Goal: Entertainment & Leisure: Browse casually

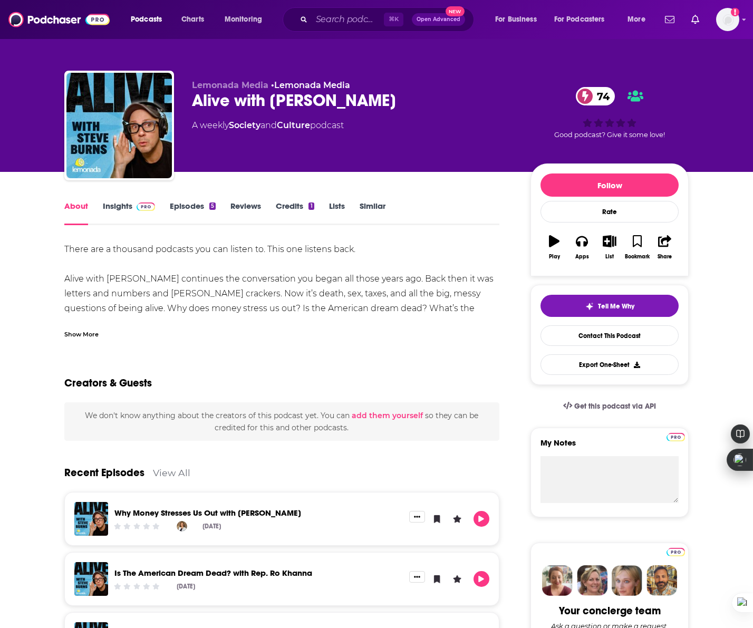
click at [200, 205] on link "Episodes 5" at bounding box center [193, 213] width 46 height 24
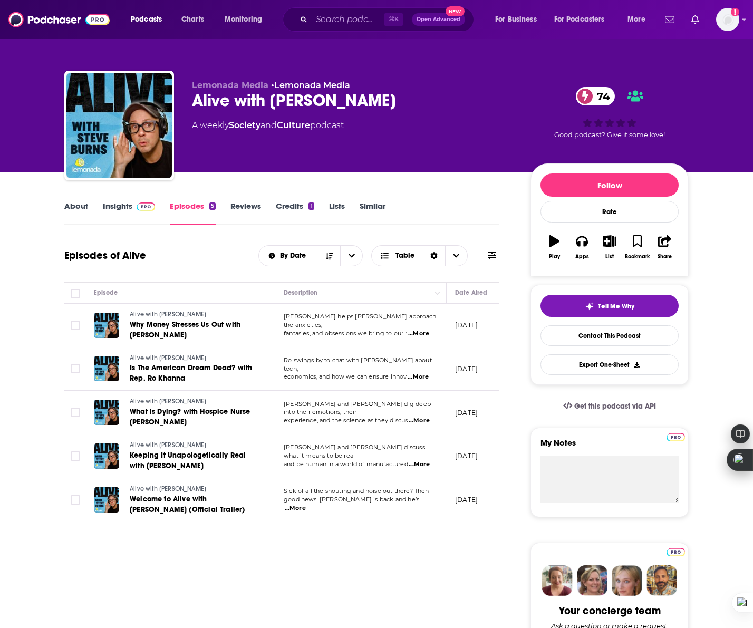
scroll to position [1, 0]
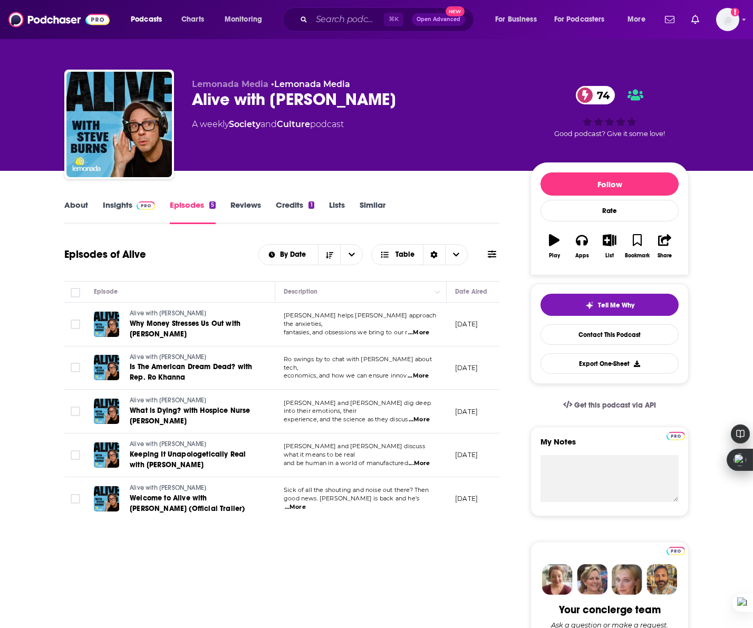
click at [306, 503] on span "...More" at bounding box center [295, 507] width 21 height 8
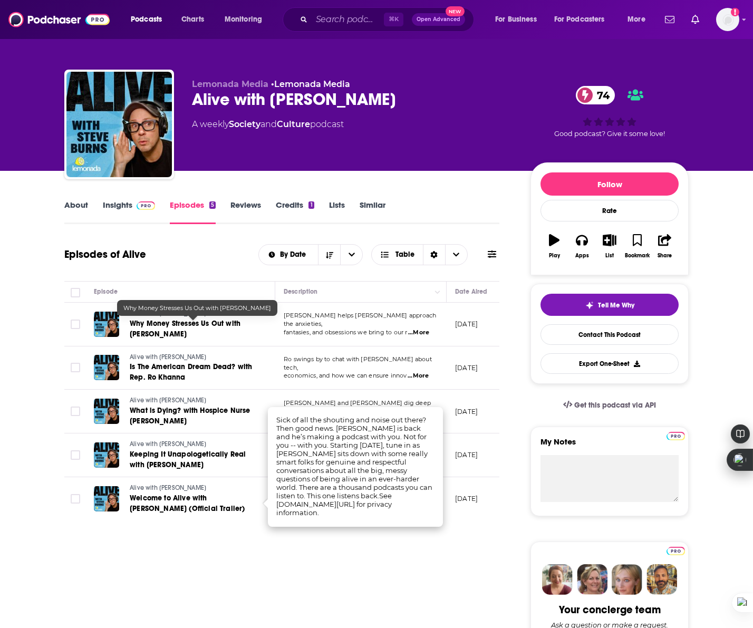
click at [201, 325] on span "Why Money Stresses Us Out with Megan McCoy" at bounding box center [185, 329] width 111 height 20
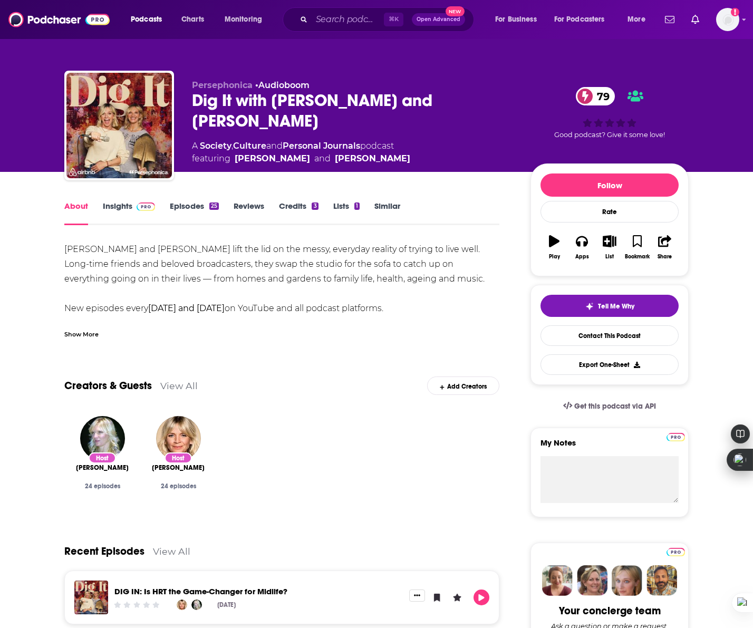
click at [195, 208] on link "Episodes 25" at bounding box center [194, 213] width 49 height 24
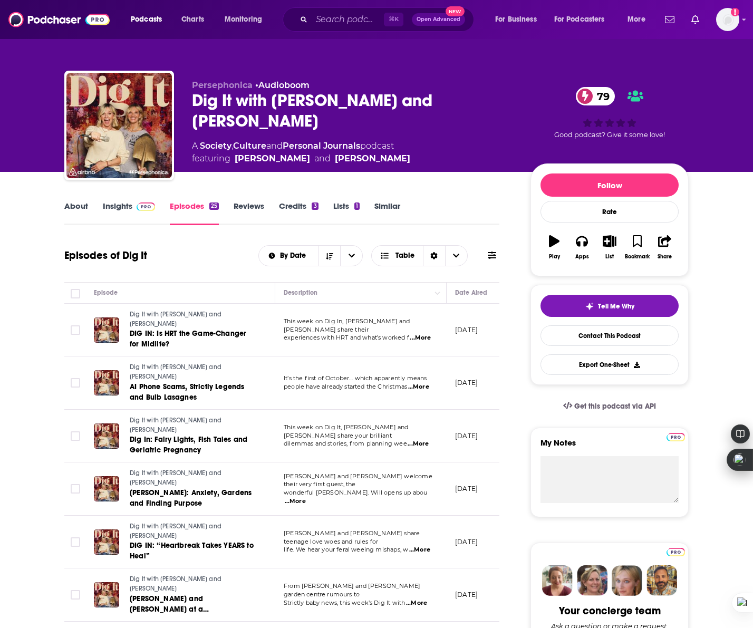
click at [426, 383] on span "...More" at bounding box center [418, 387] width 21 height 8
click at [175, 329] on span "DIG IN: Is HRT the Game-Changer for Midlife?" at bounding box center [188, 339] width 117 height 20
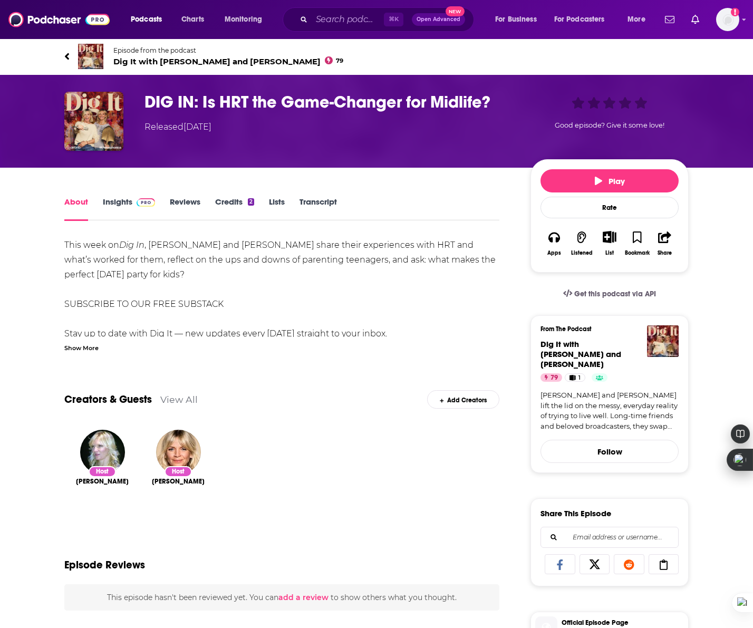
click at [613, 193] on div "Play Rate Apps Listened List Bookmark Share" at bounding box center [609, 215] width 158 height 113
click at [613, 188] on button "Play" at bounding box center [609, 180] width 138 height 23
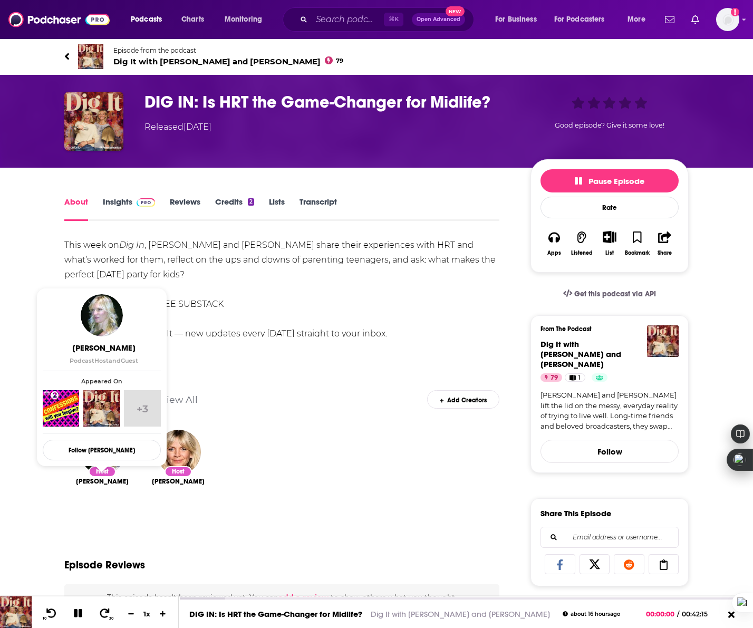
drag, startPoint x: 132, startPoint y: 485, endPoint x: 77, endPoint y: 481, distance: 54.4
click at [77, 481] on div "Host [PERSON_NAME]" at bounding box center [102, 477] width 76 height 112
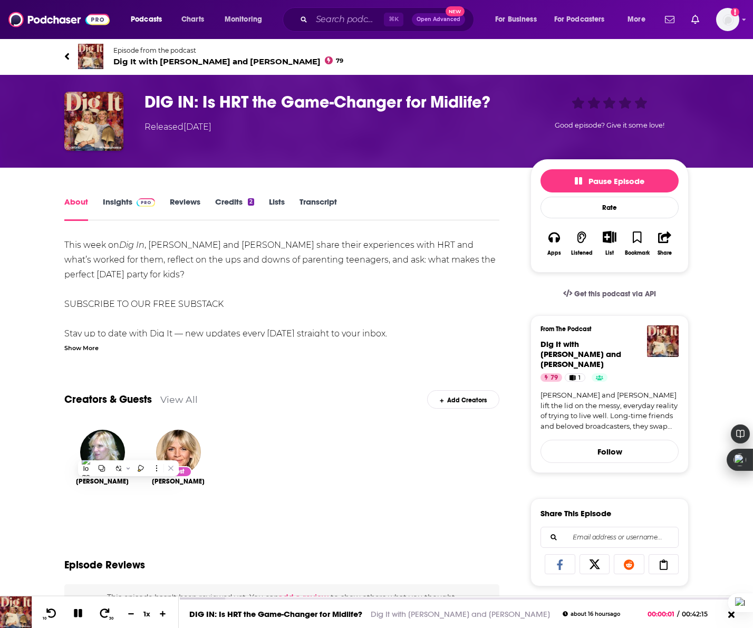
copy span "[PERSON_NAME]"
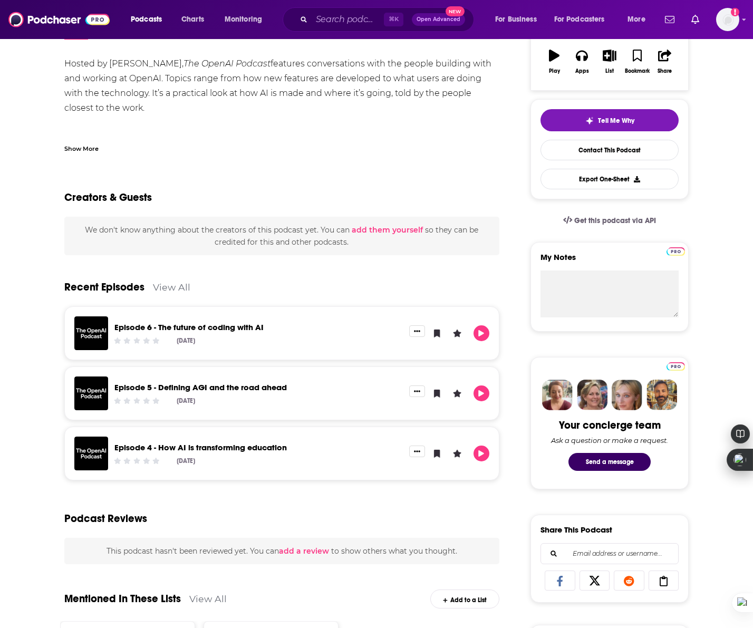
scroll to position [224, 0]
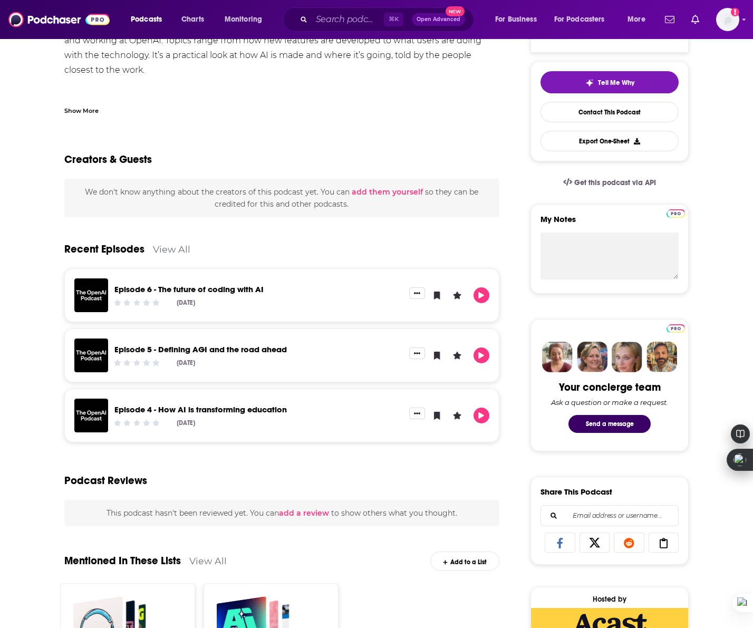
click at [177, 248] on link "View All" at bounding box center [171, 249] width 37 height 11
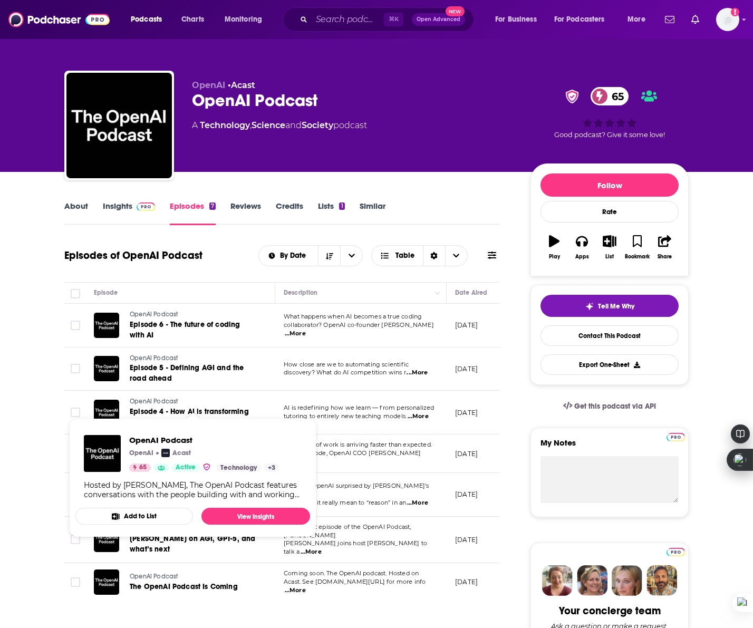
click at [206, 406] on link "OpenAI Podcast" at bounding box center [193, 401] width 127 height 9
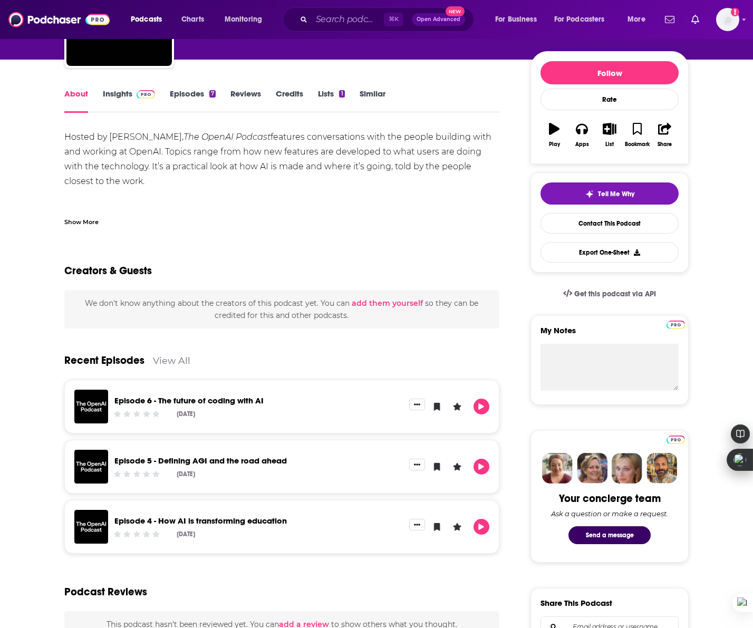
scroll to position [113, 0]
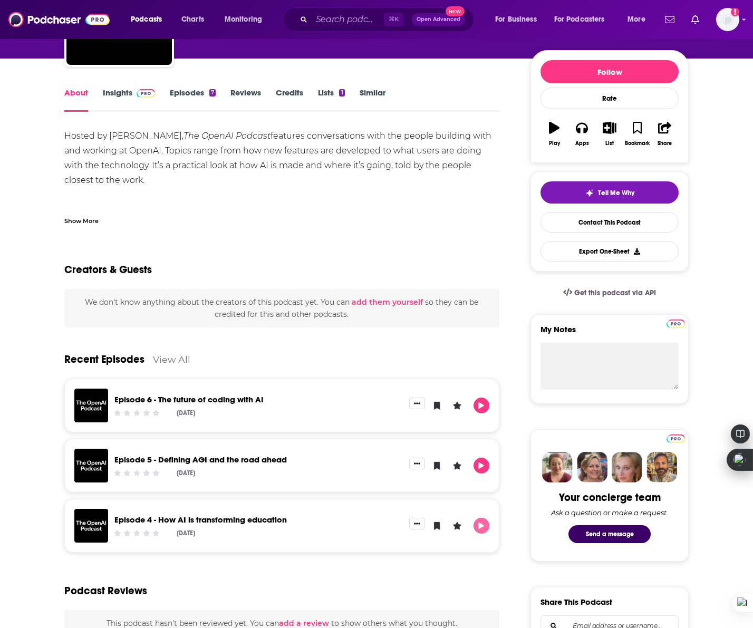
click at [474, 524] on button "Play" at bounding box center [481, 526] width 16 height 16
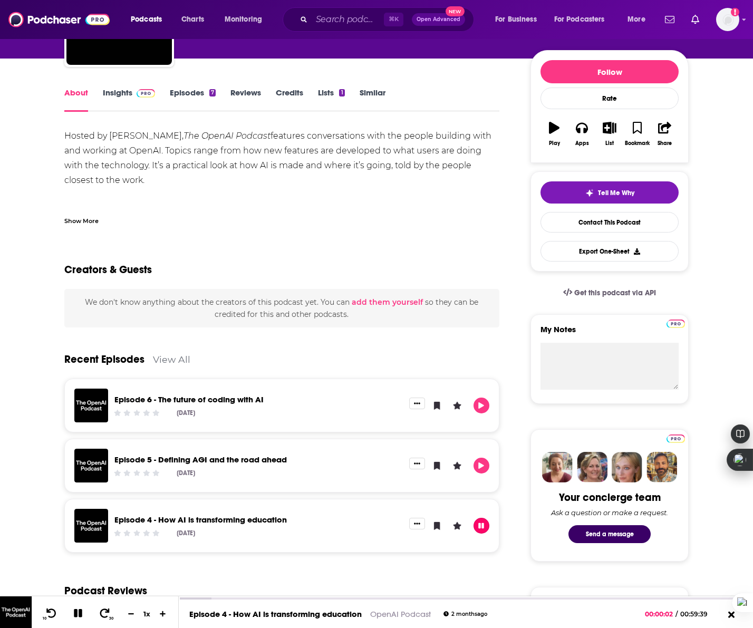
scroll to position [115, 0]
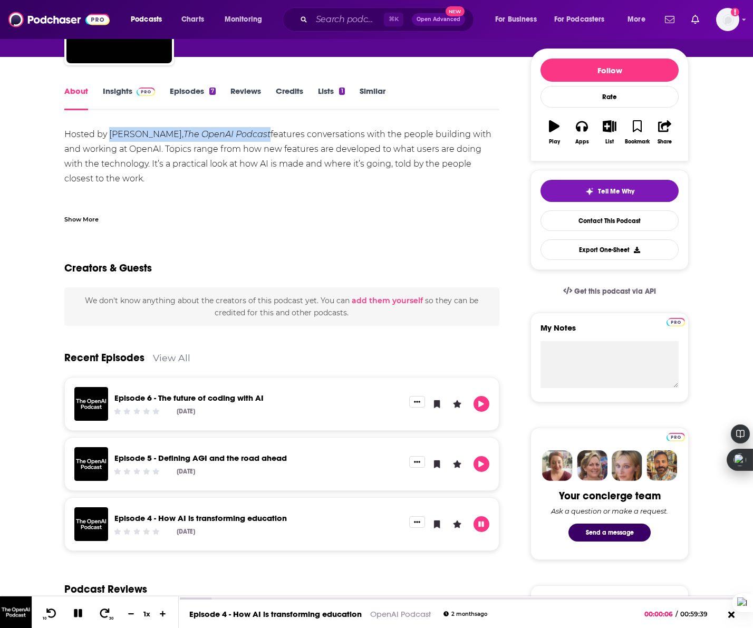
drag, startPoint x: 108, startPoint y: 130, endPoint x: 261, endPoint y: 137, distance: 153.0
click at [261, 137] on div "Hosted by Andrew Mayne, The OpenAI Podcast features conversations with the peop…" at bounding box center [281, 171] width 435 height 89
copy div "Andrew Mayne, The OpenAI Podcast"
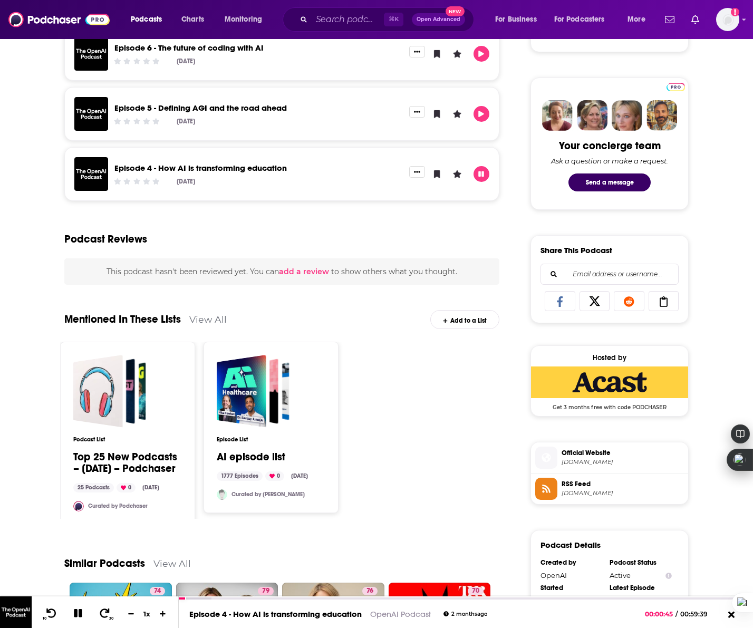
scroll to position [493, 0]
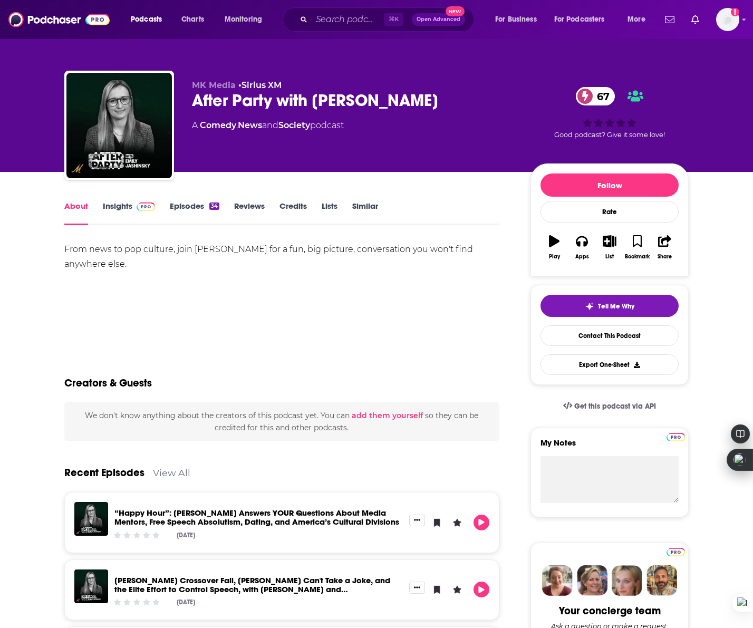
scroll to position [6, 0]
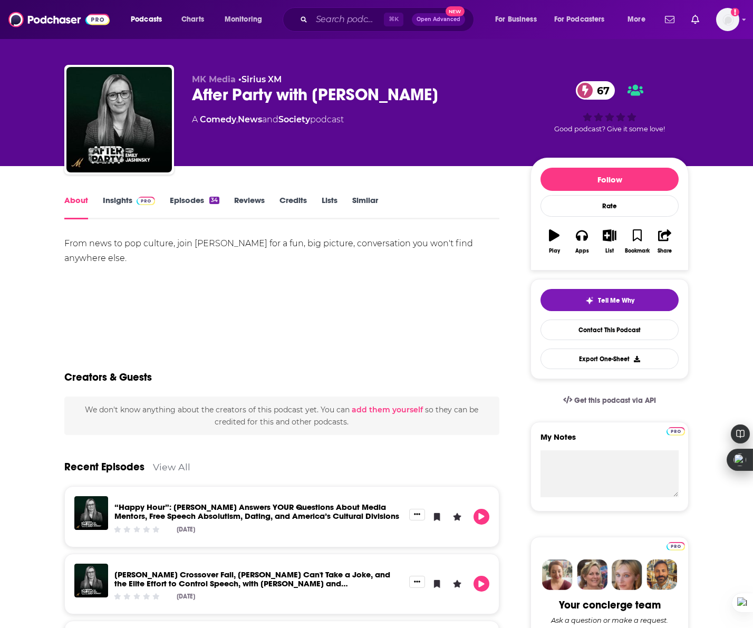
click at [177, 200] on link "Episodes 34" at bounding box center [195, 207] width 50 height 24
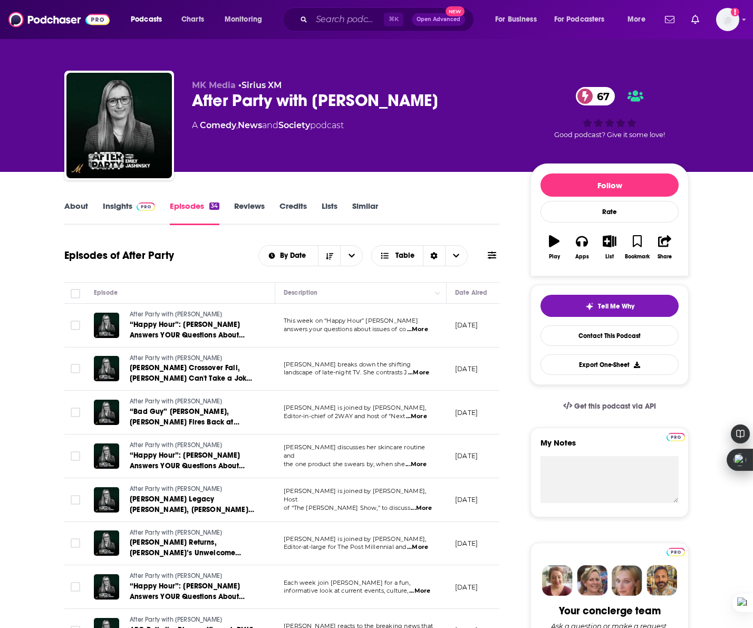
click at [428, 330] on span "...More" at bounding box center [417, 329] width 21 height 8
click at [210, 286] on th "Episode" at bounding box center [180, 293] width 190 height 21
